Goal: Task Accomplishment & Management: Manage account settings

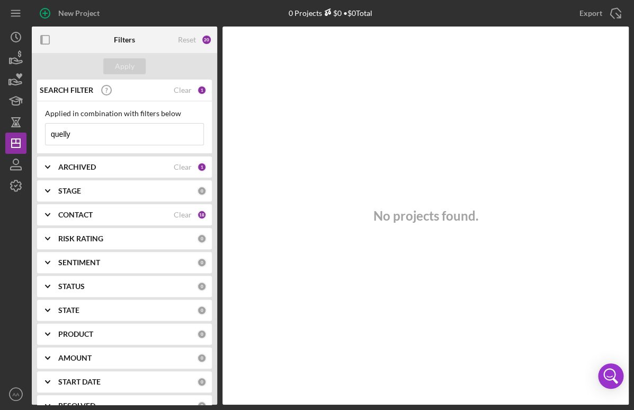
click at [120, 138] on input "quelly" at bounding box center [125, 134] width 158 height 21
drag, startPoint x: 120, startPoint y: 138, endPoint x: -67, endPoint y: 138, distance: 187.6
click at [46, 138] on input "quelly" at bounding box center [125, 134] width 158 height 21
type input "los olivos"
click at [95, 222] on div "CONTACT Clear 18" at bounding box center [132, 214] width 148 height 21
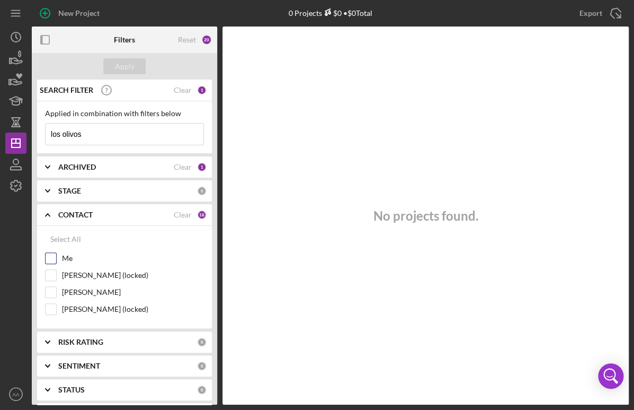
click at [63, 256] on label "Me" at bounding box center [133, 258] width 142 height 11
click at [56, 256] on input "Me" at bounding box center [51, 258] width 11 height 11
checkbox input "true"
click at [64, 292] on label "[PERSON_NAME]" at bounding box center [133, 292] width 142 height 11
click at [56, 292] on input "[PERSON_NAME]" at bounding box center [51, 292] width 11 height 11
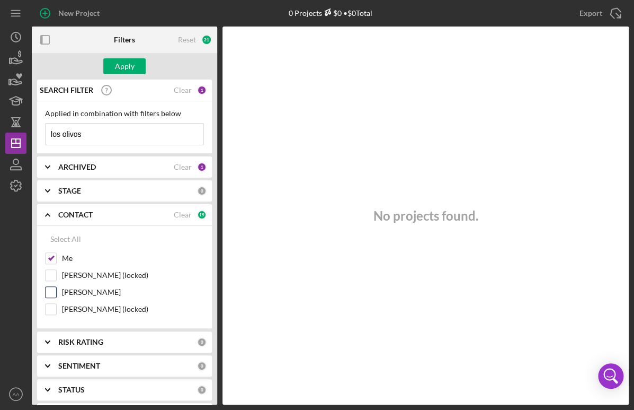
checkbox input "true"
click at [130, 67] on div "Apply" at bounding box center [125, 66] width 20 height 16
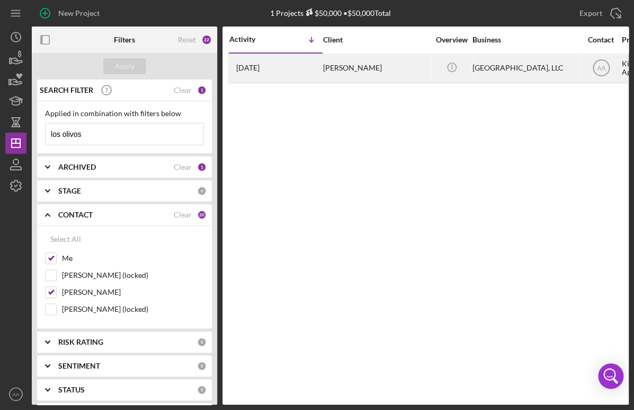
click at [322, 66] on td "[DATE] [PERSON_NAME]" at bounding box center [276, 68] width 94 height 30
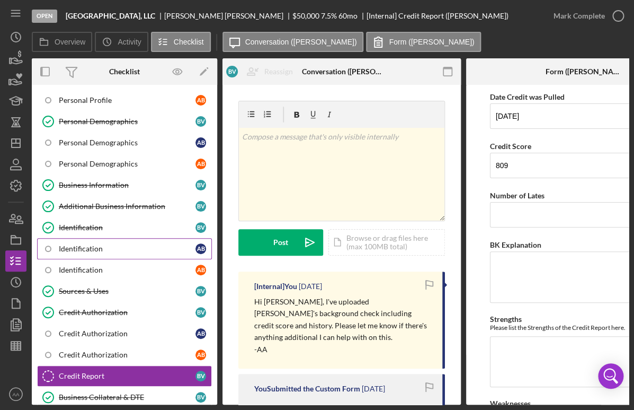
scroll to position [153, 0]
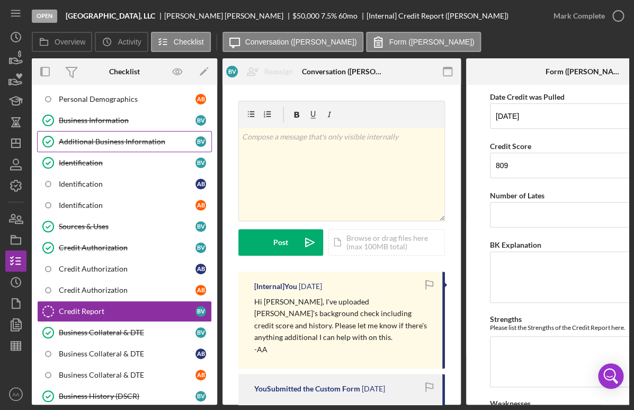
click at [108, 146] on link "Additional Business Information Additional Business Information B V" at bounding box center [124, 141] width 175 height 21
